Goal: Task Accomplishment & Management: Use online tool/utility

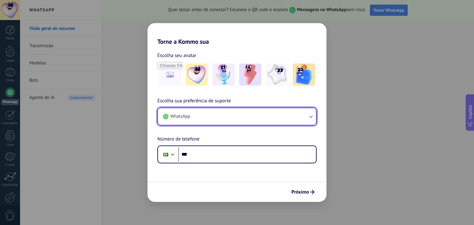
click at [220, 116] on button "WhatsApp" at bounding box center [237, 116] width 158 height 17
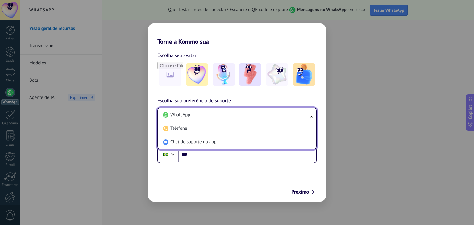
click at [210, 191] on div "Próximo" at bounding box center [236, 192] width 179 height 20
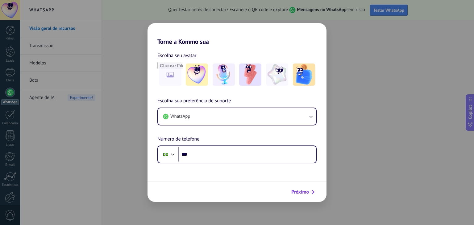
click at [306, 192] on span "Próximo" at bounding box center [300, 192] width 18 height 4
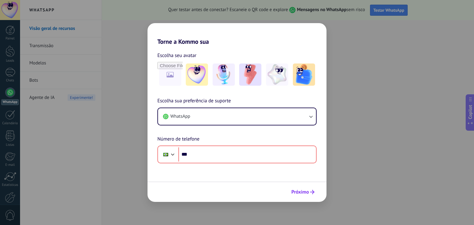
click at [306, 192] on span "Próximo" at bounding box center [300, 192] width 18 height 4
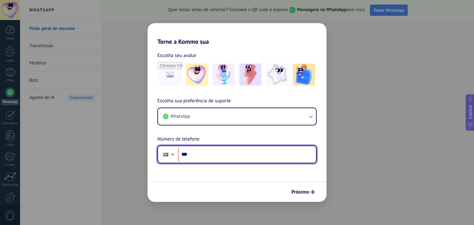
click at [237, 156] on input "***" at bounding box center [247, 154] width 138 height 14
type input "**********"
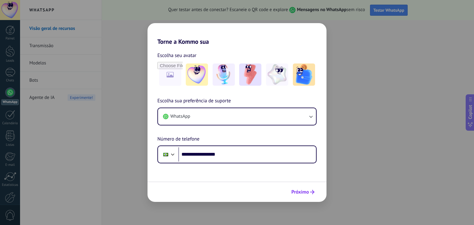
click at [301, 190] on span "Próximo" at bounding box center [300, 192] width 18 height 4
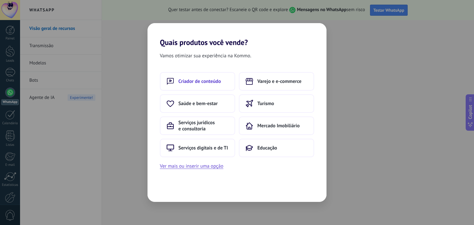
click at [226, 80] on button "Criador de conteúdo" at bounding box center [197, 81] width 75 height 19
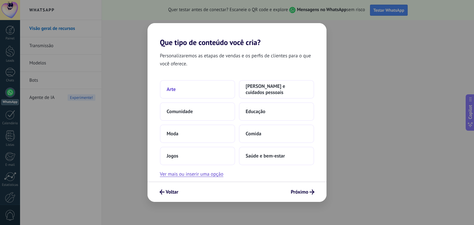
click at [220, 87] on button "Arte" at bounding box center [197, 89] width 75 height 19
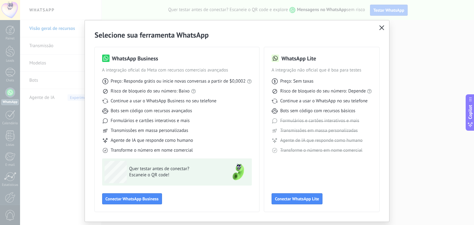
click at [377, 27] on button "button" at bounding box center [381, 28] width 8 height 9
click at [381, 27] on div "Selecione sua ferramenta WhatsApp WhatsApp Business A integração oficial da Met…" at bounding box center [237, 112] width 474 height 225
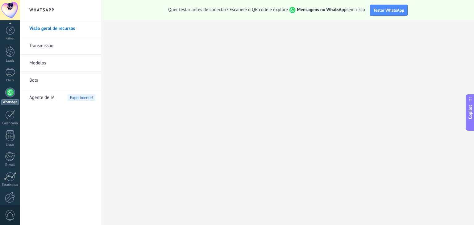
scroll to position [31, 0]
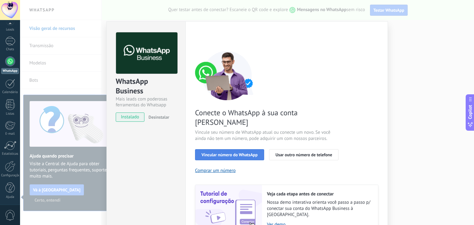
click at [244, 153] on span "Vincular número do WhatsApp" at bounding box center [229, 155] width 56 height 4
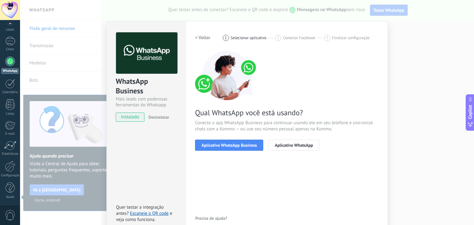
click at [244, 145] on span "Aplicativo WhatsApp Business" at bounding box center [228, 145] width 55 height 4
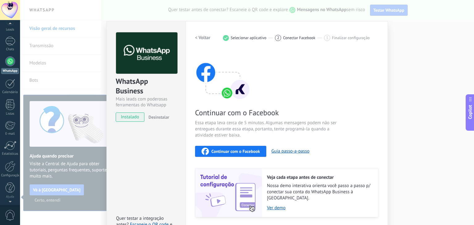
scroll to position [0, 0]
